Goal: Task Accomplishment & Management: Complete application form

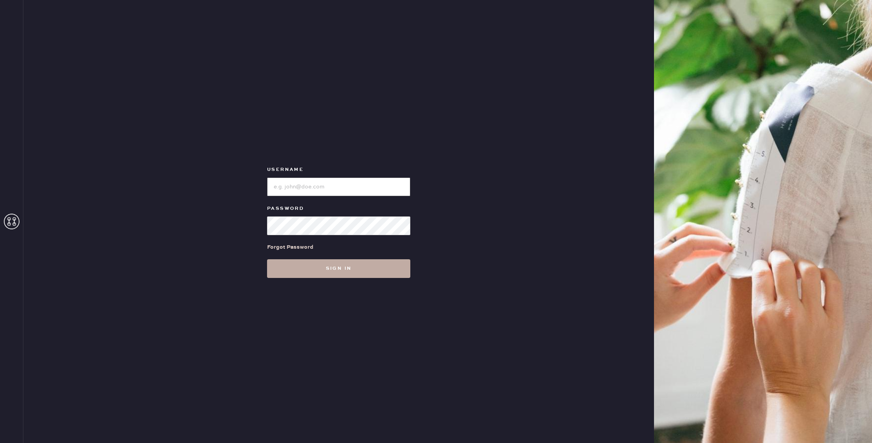
type input "reformationhenderson"
click at [361, 278] on button "Sign in" at bounding box center [338, 268] width 143 height 19
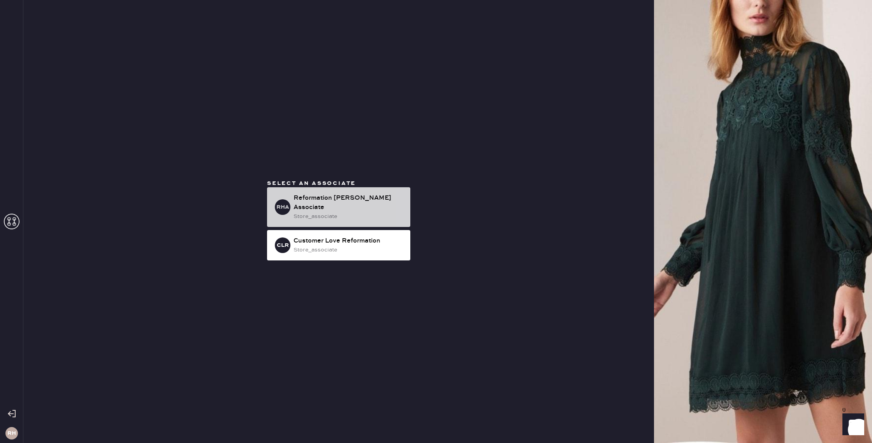
click at [341, 200] on div "Reformation [PERSON_NAME] Associate" at bounding box center [349, 203] width 111 height 19
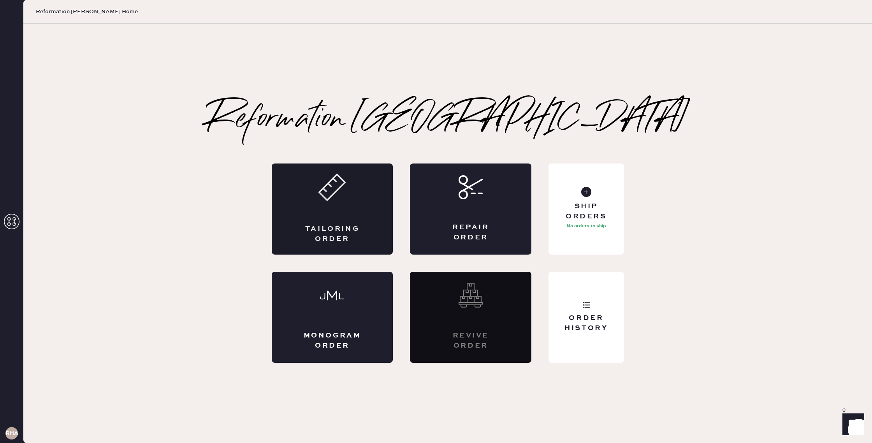
click at [354, 222] on div "Tailoring Order" at bounding box center [332, 209] width 121 height 91
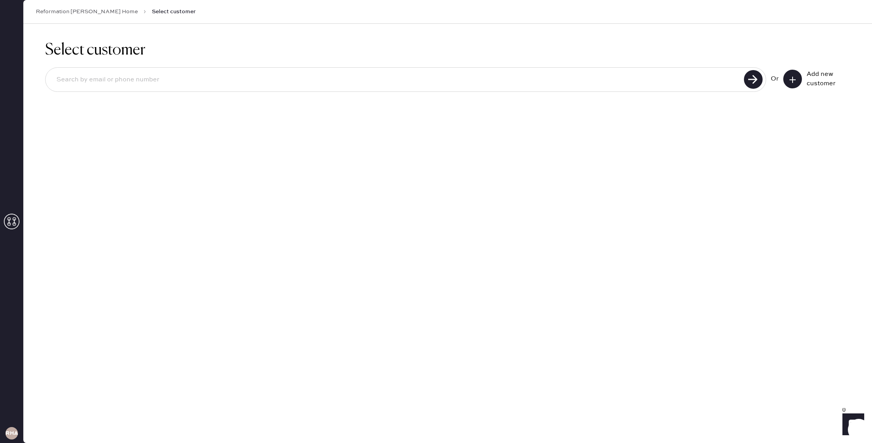
click at [789, 82] on icon at bounding box center [793, 80] width 8 height 8
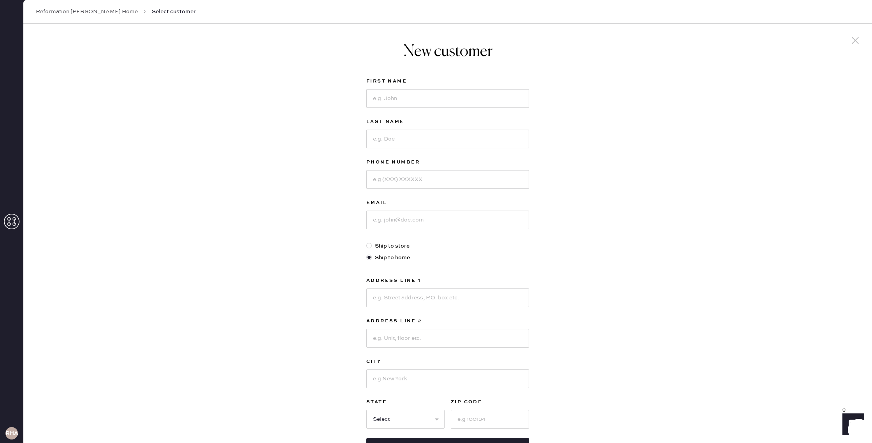
click at [397, 109] on div "First Name" at bounding box center [447, 97] width 163 height 40
click at [399, 104] on input at bounding box center [447, 98] width 163 height 19
type input "Hailey"
type input "[PERSON_NAME]"
type input "2146745851"
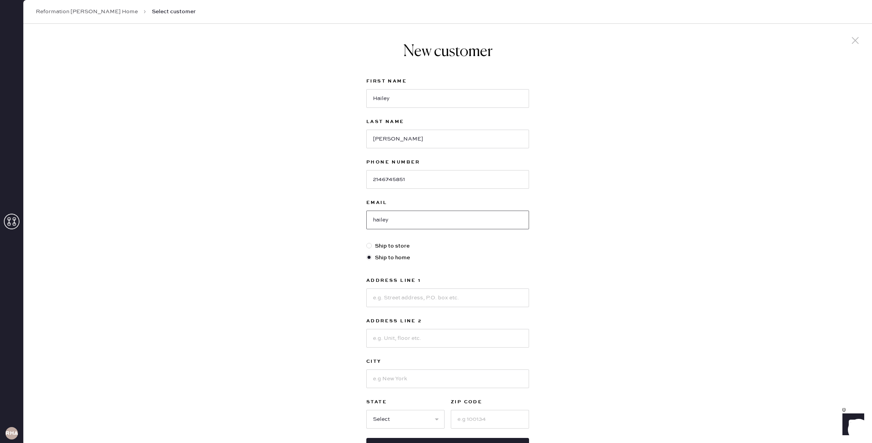
type input "[EMAIL_ADDRESS][PERSON_NAME][DOMAIN_NAME]"
click at [408, 249] on label "Ship to store" at bounding box center [447, 246] width 163 height 9
click at [367, 242] on input "Ship to store" at bounding box center [366, 242] width 0 height 0
radio input "true"
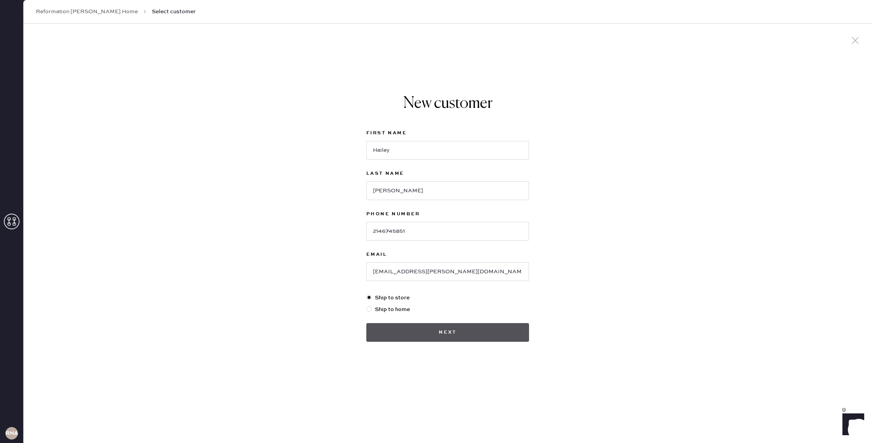
click at [418, 327] on button "Next" at bounding box center [447, 332] width 163 height 19
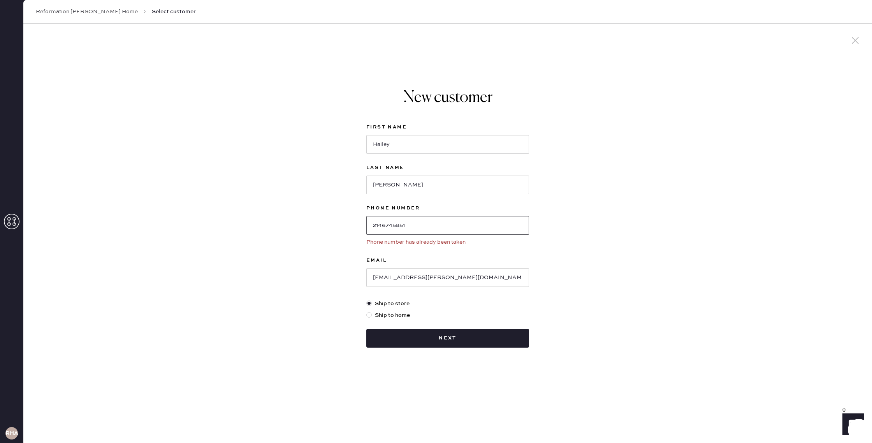
click at [396, 227] on input "2146745851" at bounding box center [447, 225] width 163 height 19
click at [67, 12] on link "Reformation [PERSON_NAME] Home" at bounding box center [87, 12] width 102 height 8
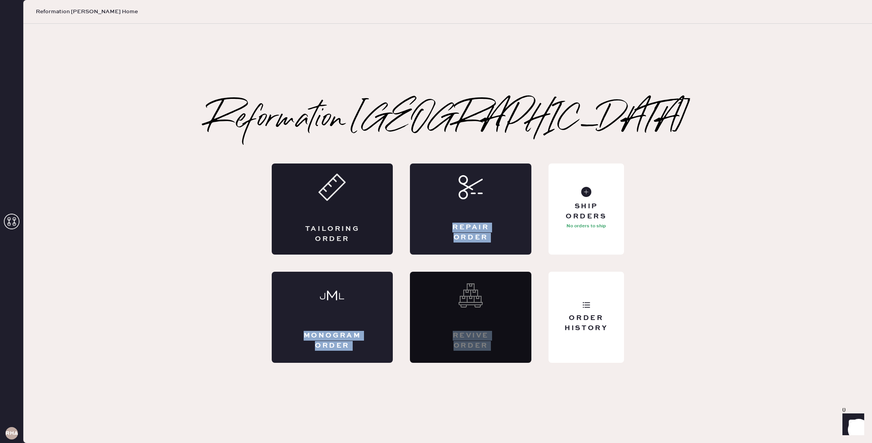
drag, startPoint x: 607, startPoint y: 304, endPoint x: 369, endPoint y: 197, distance: 260.6
click at [401, 199] on div "Tailoring Order Repair Order Monogram Order Revive order Order History Ship Ord…" at bounding box center [448, 263] width 352 height 199
click at [357, 197] on div "Tailoring Order" at bounding box center [332, 209] width 121 height 91
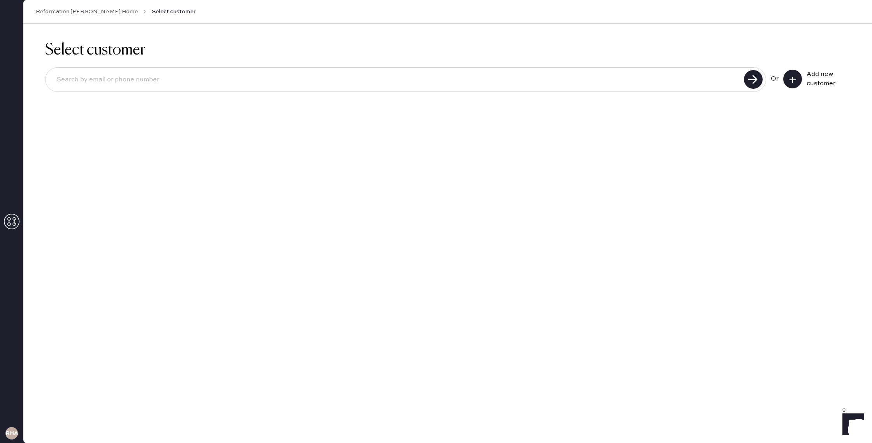
click at [669, 81] on input at bounding box center [396, 80] width 692 height 18
type input "2146745851"
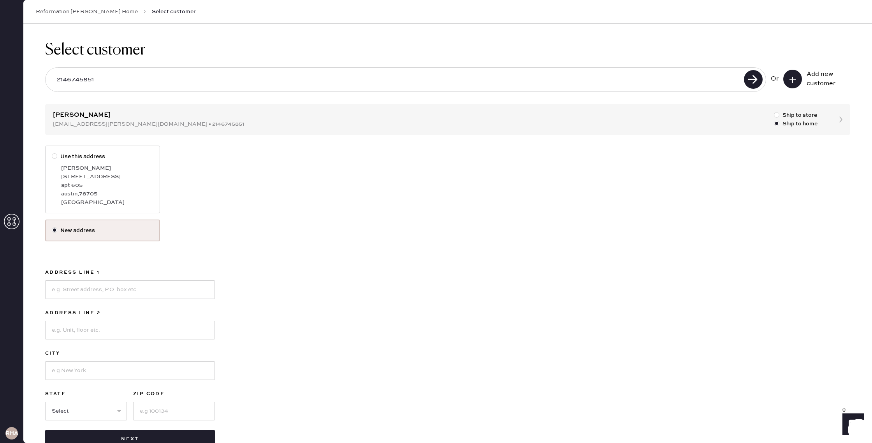
click at [122, 173] on div "[STREET_ADDRESS]" at bounding box center [107, 177] width 92 height 9
click at [52, 153] on input "Use this address" at bounding box center [52, 152] width 0 height 0
radio input "true"
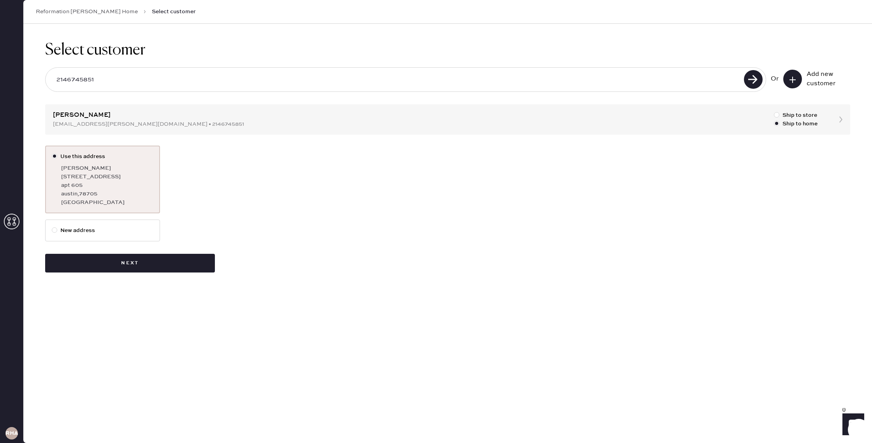
click at [112, 232] on label "New address" at bounding box center [103, 230] width 102 height 9
click at [52, 227] on input "New address" at bounding box center [52, 226] width 0 height 0
radio input "true"
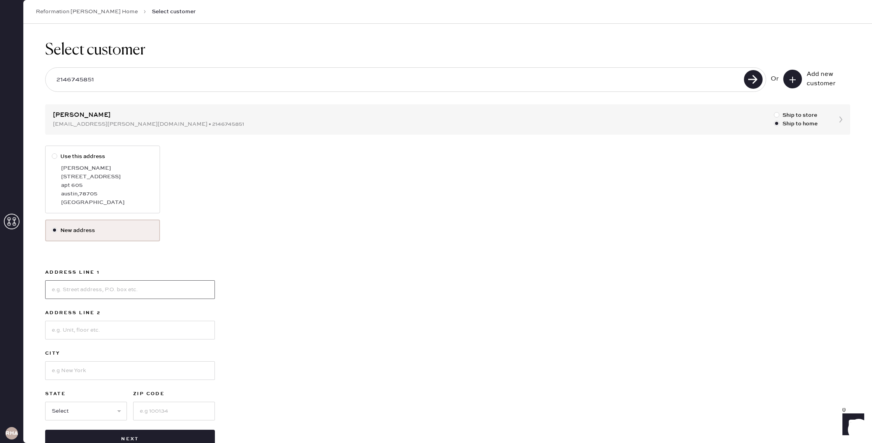
click at [123, 290] on input at bounding box center [130, 289] width 170 height 19
type input "2815 [PERSON_NAME]"
type input "DALLAS"
select select "[GEOGRAPHIC_DATA]"
type input "75206"
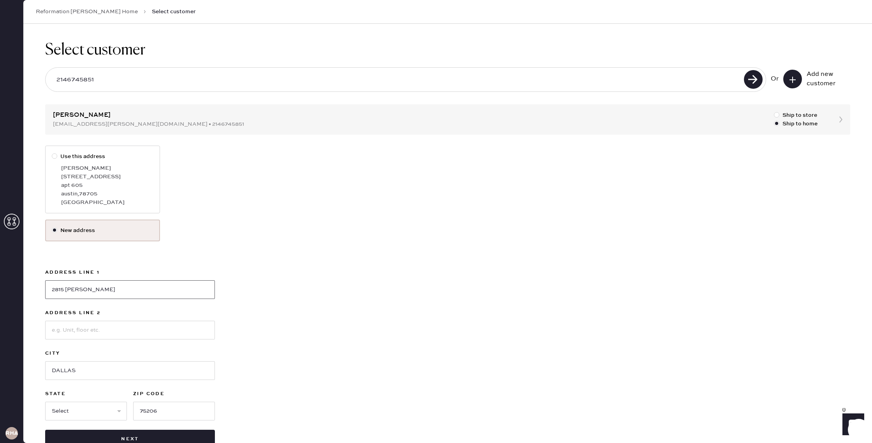
scroll to position [23, 0]
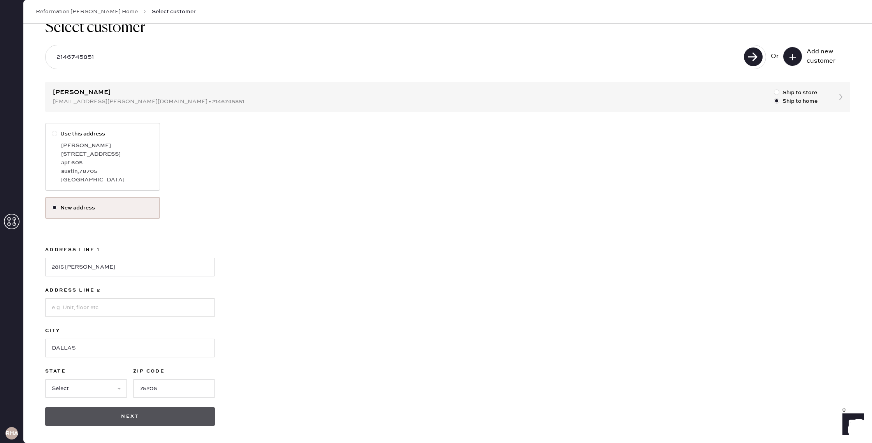
click at [135, 418] on button "Next" at bounding box center [130, 416] width 170 height 19
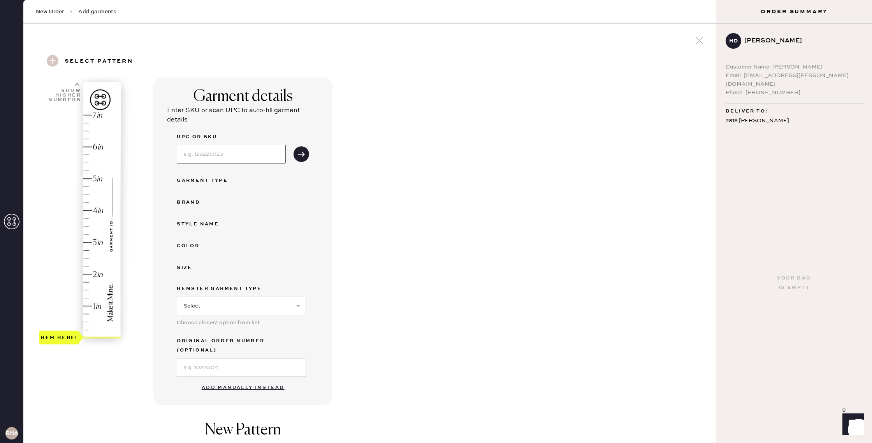
click at [211, 155] on input at bounding box center [231, 154] width 109 height 19
click at [51, 13] on span "New Order" at bounding box center [50, 12] width 28 height 8
click at [695, 37] on icon at bounding box center [700, 41] width 12 height 12
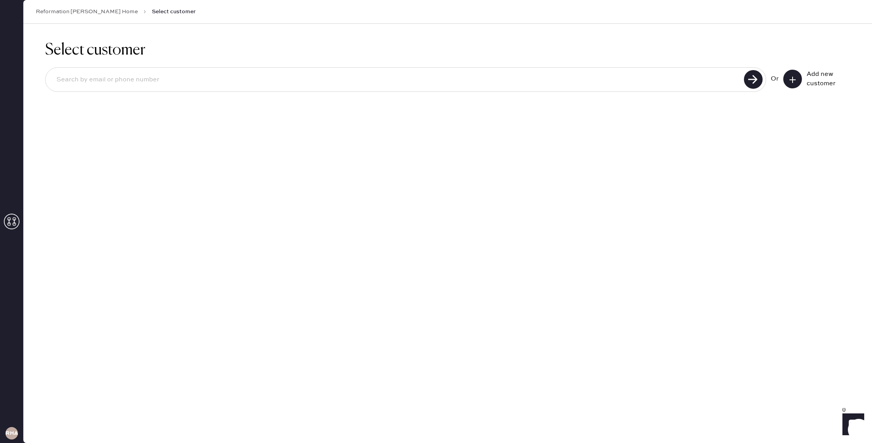
click at [241, 80] on input at bounding box center [396, 80] width 692 height 18
type input "2146745851"
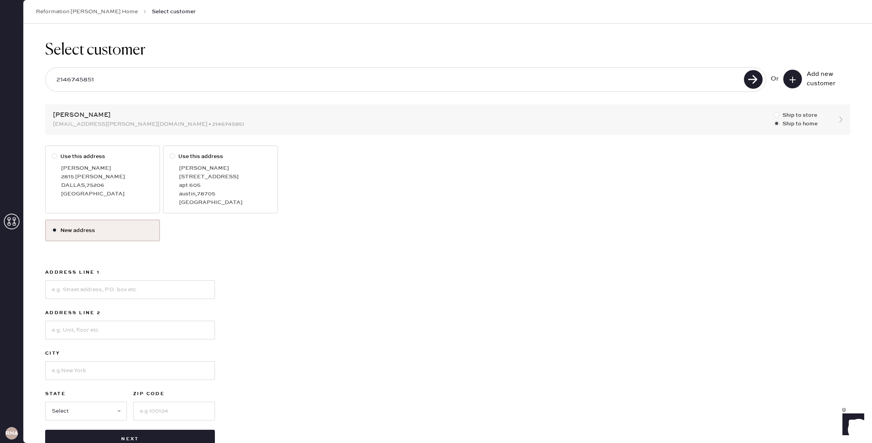
click at [802, 114] on label "Ship to store" at bounding box center [796, 115] width 44 height 9
click at [775, 111] on input "Ship to store" at bounding box center [774, 111] width 0 height 0
radio input "true"
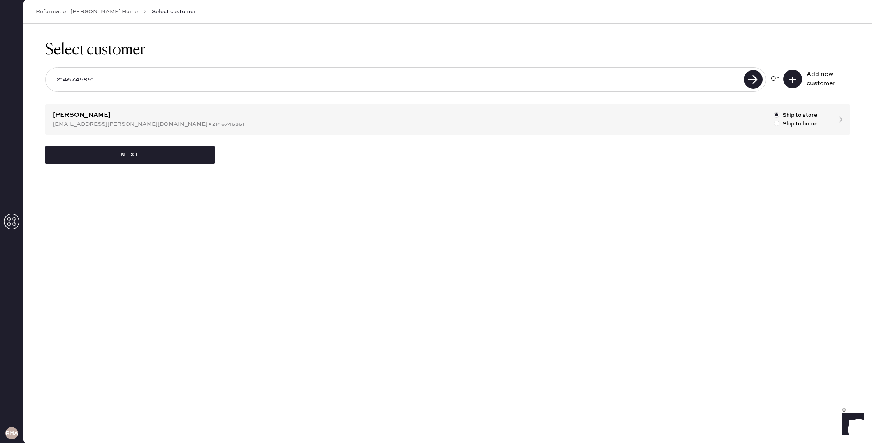
click at [732, 124] on div "Select customer 2146745851 Or Add new customer [PERSON_NAME] [PERSON_NAME][EMAI…" at bounding box center [447, 103] width 849 height 158
click at [160, 158] on button "Next" at bounding box center [130, 155] width 170 height 19
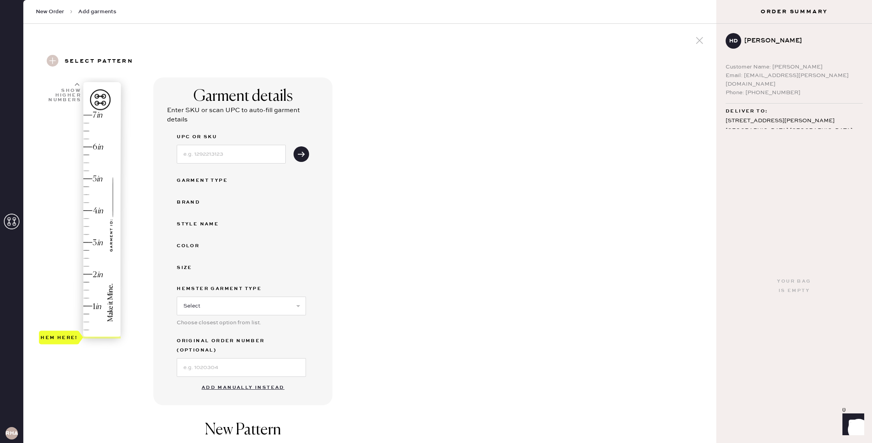
click at [83, 257] on div "Hem here!" at bounding box center [80, 227] width 83 height 230
click at [199, 155] on input at bounding box center [231, 154] width 109 height 19
click at [248, 380] on button "Add manually instead" at bounding box center [243, 388] width 92 height 16
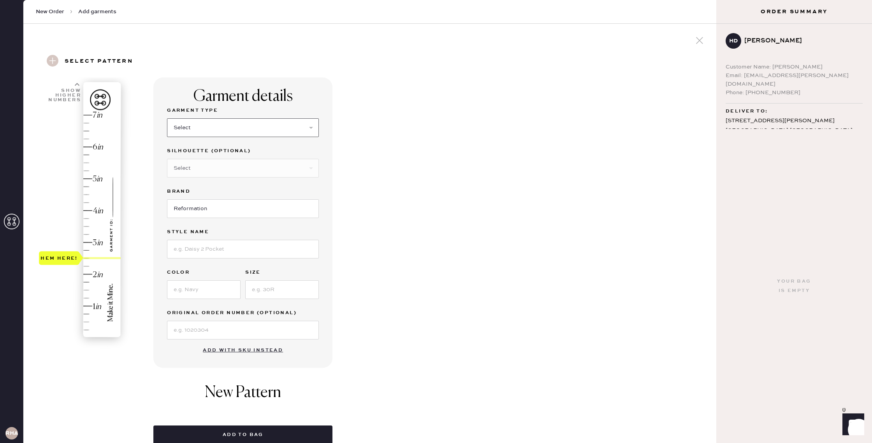
click at [209, 134] on select "Select Basic Skirt Jeans Leggings Pants Shorts Basic Sleeved Dress Basic Sleeve…" at bounding box center [243, 127] width 152 height 19
select select "6"
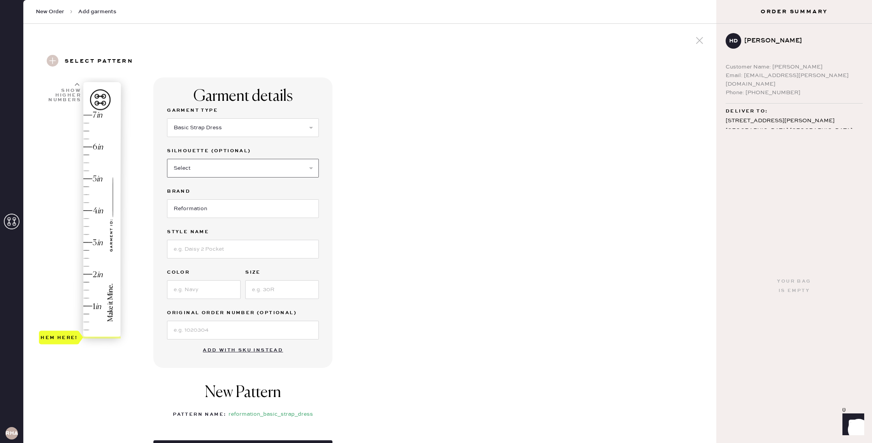
click at [225, 169] on select "Select Maxi Dress Midi Dress Mini Dress Other" at bounding box center [243, 168] width 152 height 19
select select "37"
click at [228, 211] on input "Reformation" at bounding box center [243, 208] width 152 height 19
click at [235, 244] on input at bounding box center [243, 249] width 152 height 19
type input "[PERSON_NAME]"
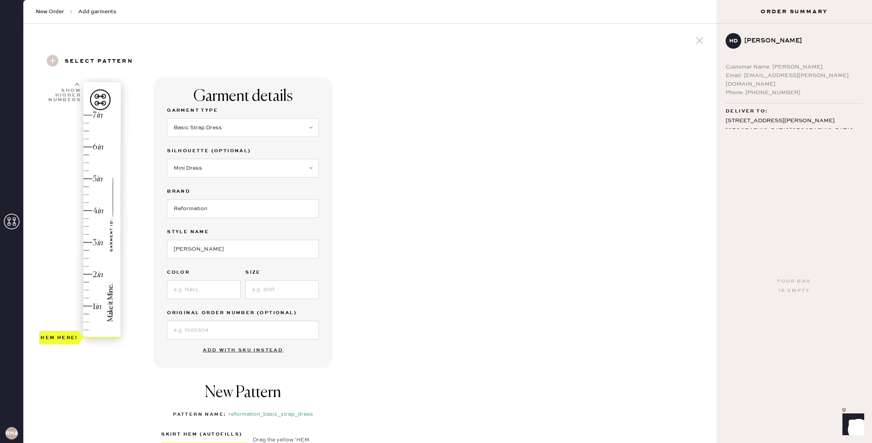
click at [226, 278] on div "Color" at bounding box center [204, 273] width 74 height 11
click at [224, 289] on input at bounding box center [204, 289] width 74 height 19
type input "tomato check"
click at [281, 306] on div "Garment Type Select Basic Skirt Jeans Leggings Pants Shorts Basic Sleeved Dress…" at bounding box center [243, 223] width 152 height 234
click at [282, 283] on input at bounding box center [282, 289] width 74 height 19
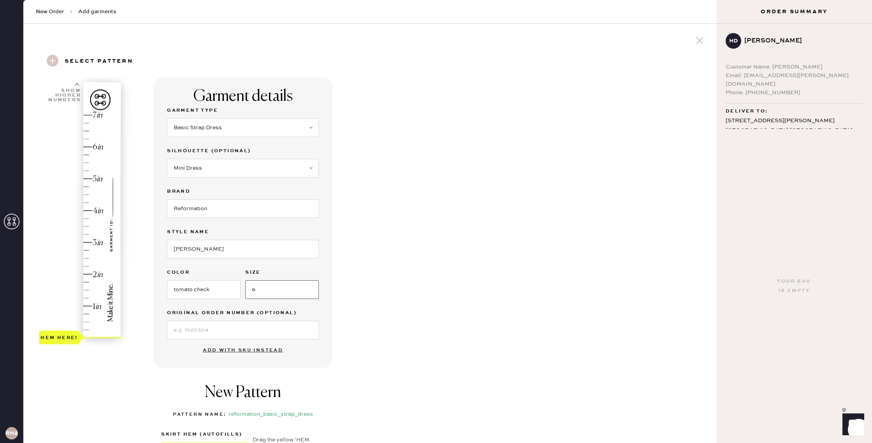
type input "6"
type input "2.5"
click at [88, 259] on div "Hem here!" at bounding box center [80, 227] width 83 height 230
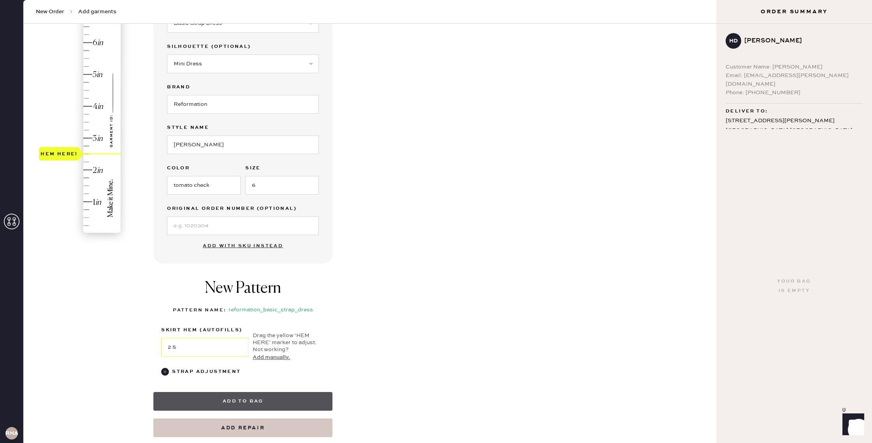
click at [256, 398] on button "Add to bag" at bounding box center [242, 401] width 179 height 19
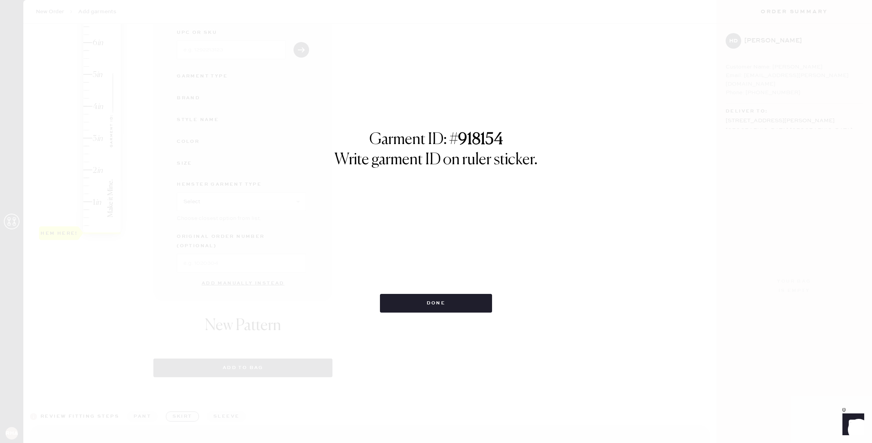
select select "6"
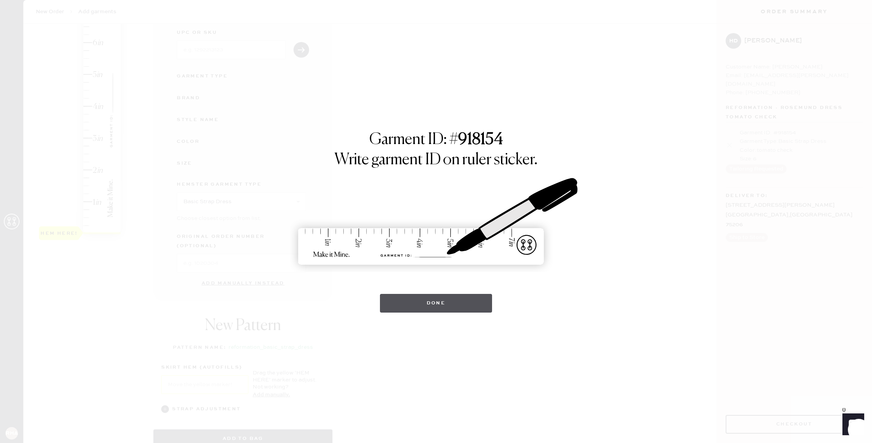
click at [424, 294] on button "Done" at bounding box center [436, 303] width 113 height 19
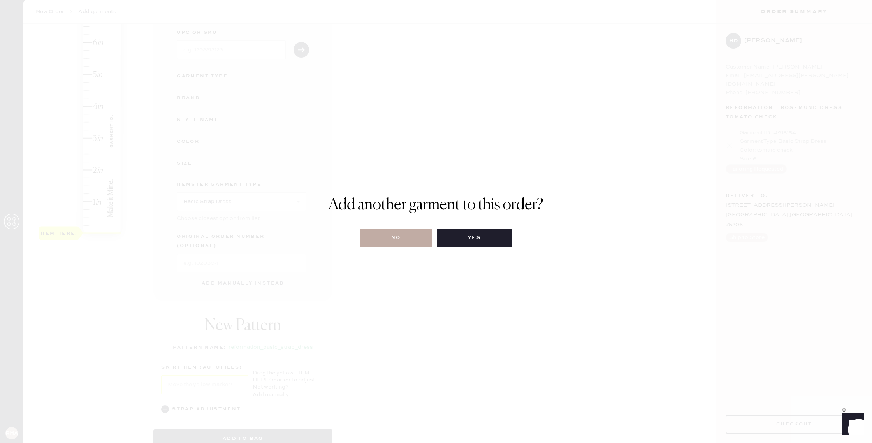
click at [403, 238] on button "No" at bounding box center [396, 238] width 72 height 19
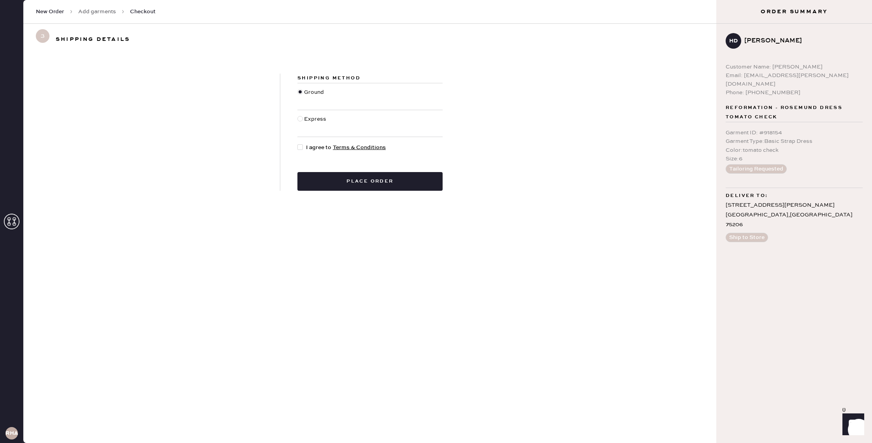
click at [315, 152] on div "Shipping Method Ground Express I agree to Terms & Conditions Place order" at bounding box center [370, 132] width 180 height 117
click at [313, 150] on span "I agree to Terms & Conditions" at bounding box center [346, 147] width 80 height 9
click at [298, 144] on input "I agree to Terms & Conditions" at bounding box center [297, 143] width 0 height 0
checkbox input "true"
click at [322, 179] on button "Place order" at bounding box center [369, 181] width 145 height 19
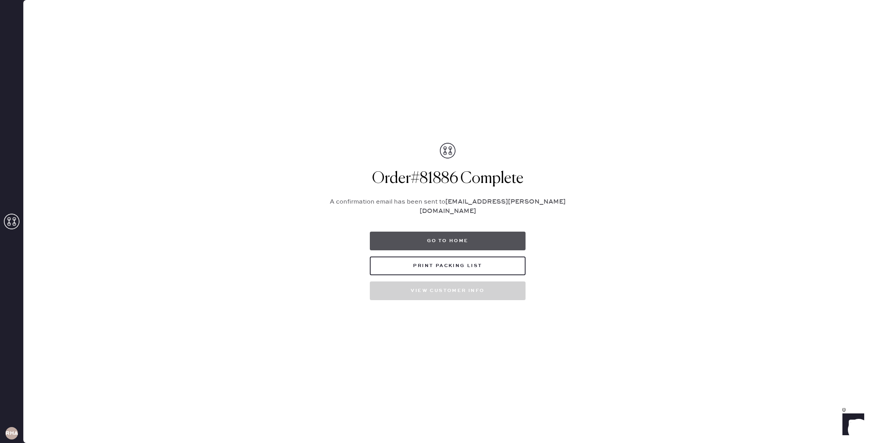
click at [442, 239] on button "Go to home" at bounding box center [448, 241] width 156 height 19
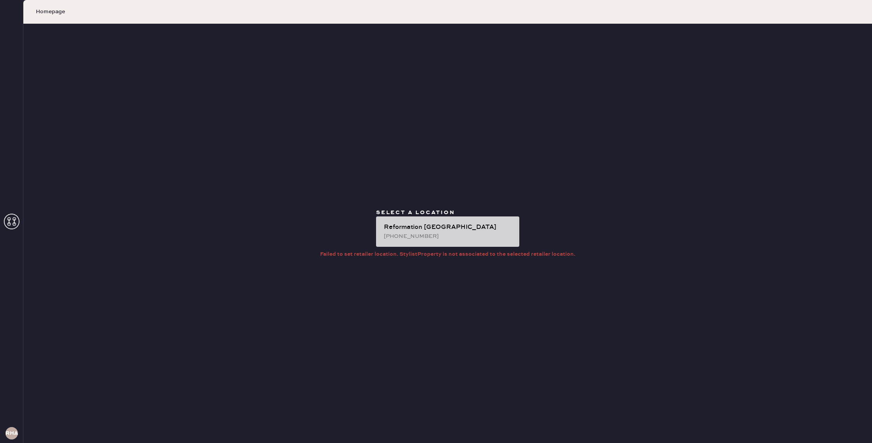
click at [445, 240] on div "[PHONE_NUMBER]" at bounding box center [448, 236] width 129 height 9
click at [457, 227] on div "Reformation [GEOGRAPHIC_DATA]" at bounding box center [448, 227] width 129 height 9
click at [430, 225] on div "Reformation [GEOGRAPHIC_DATA]" at bounding box center [448, 227] width 129 height 9
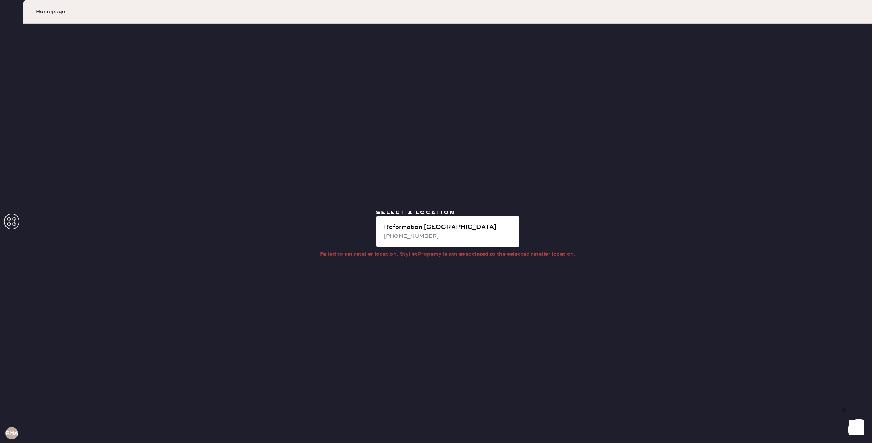
click at [15, 226] on icon at bounding box center [12, 222] width 16 height 16
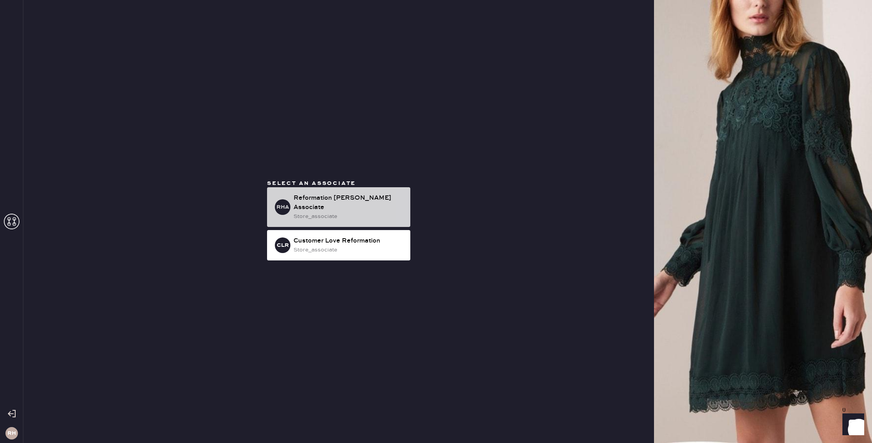
click at [333, 206] on div "Reformation [PERSON_NAME] Associate" at bounding box center [349, 203] width 111 height 19
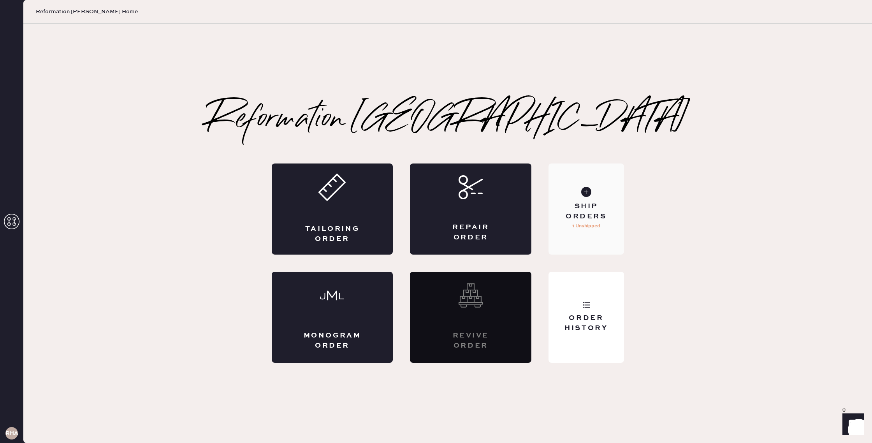
click at [595, 231] on div "Ship Orders 1 Unshipped" at bounding box center [586, 209] width 75 height 91
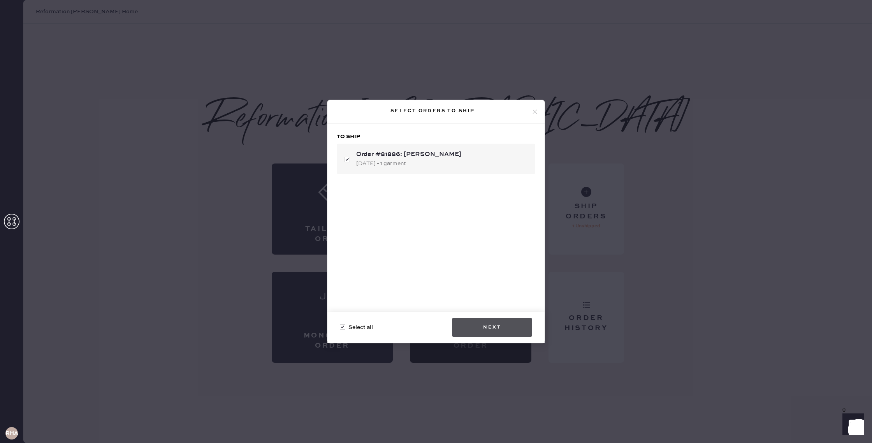
click at [504, 327] on button "Next" at bounding box center [492, 327] width 80 height 19
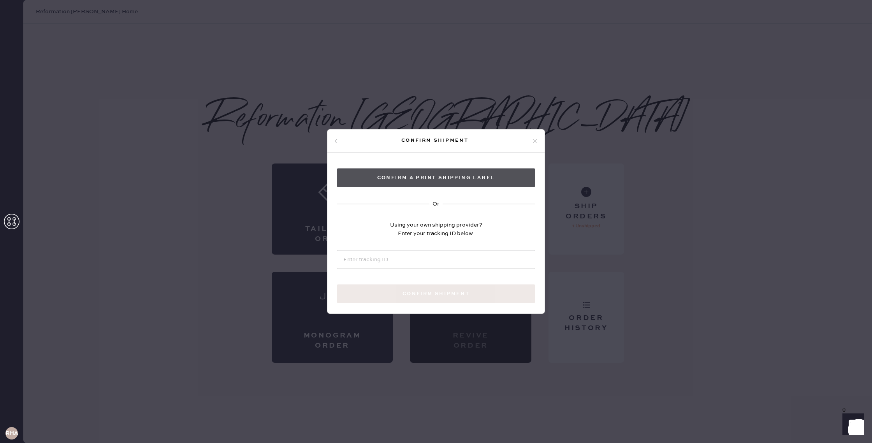
click at [440, 169] on button "Confirm & Print shipping label" at bounding box center [436, 178] width 199 height 19
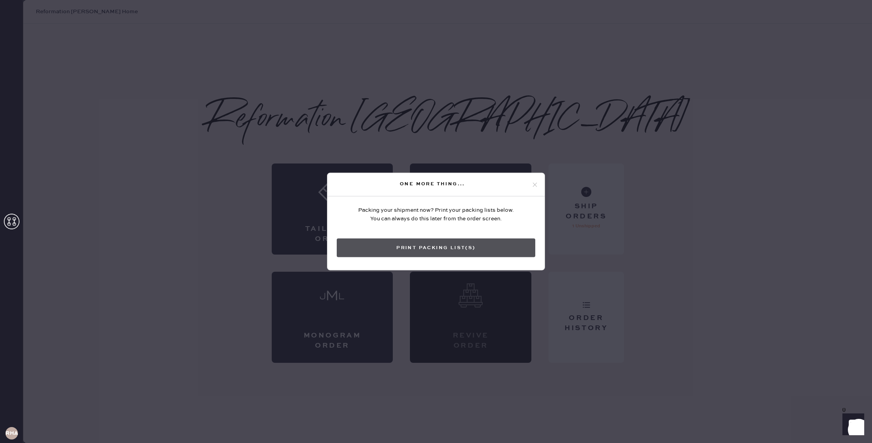
click at [438, 248] on button "Print Packing List(s)" at bounding box center [436, 248] width 199 height 19
